Goal: Information Seeking & Learning: Learn about a topic

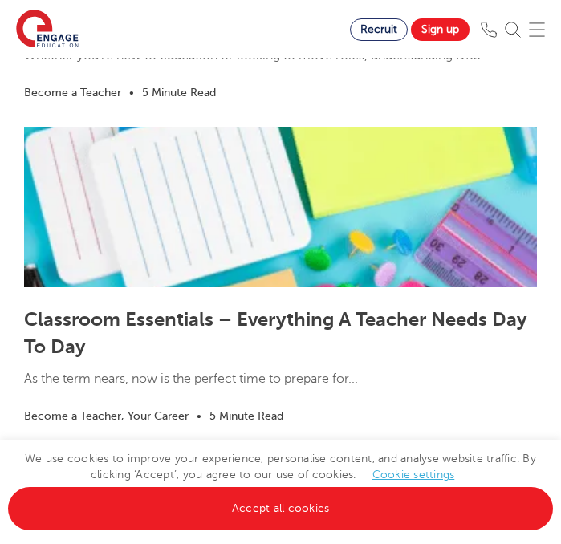
scroll to position [4134, 0]
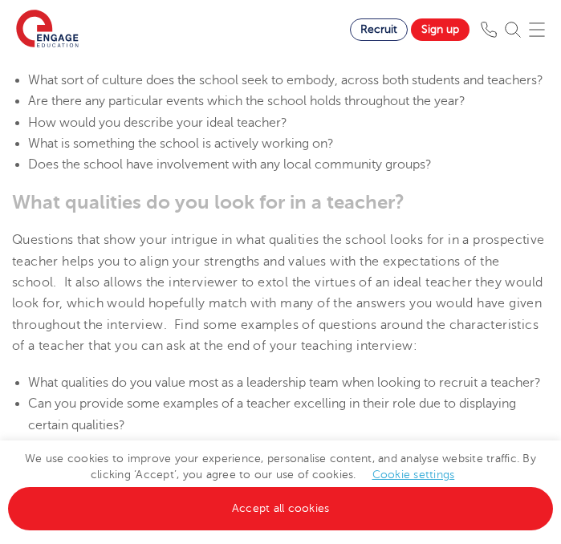
scroll to position [817, 0]
